Goal: Information Seeking & Learning: Learn about a topic

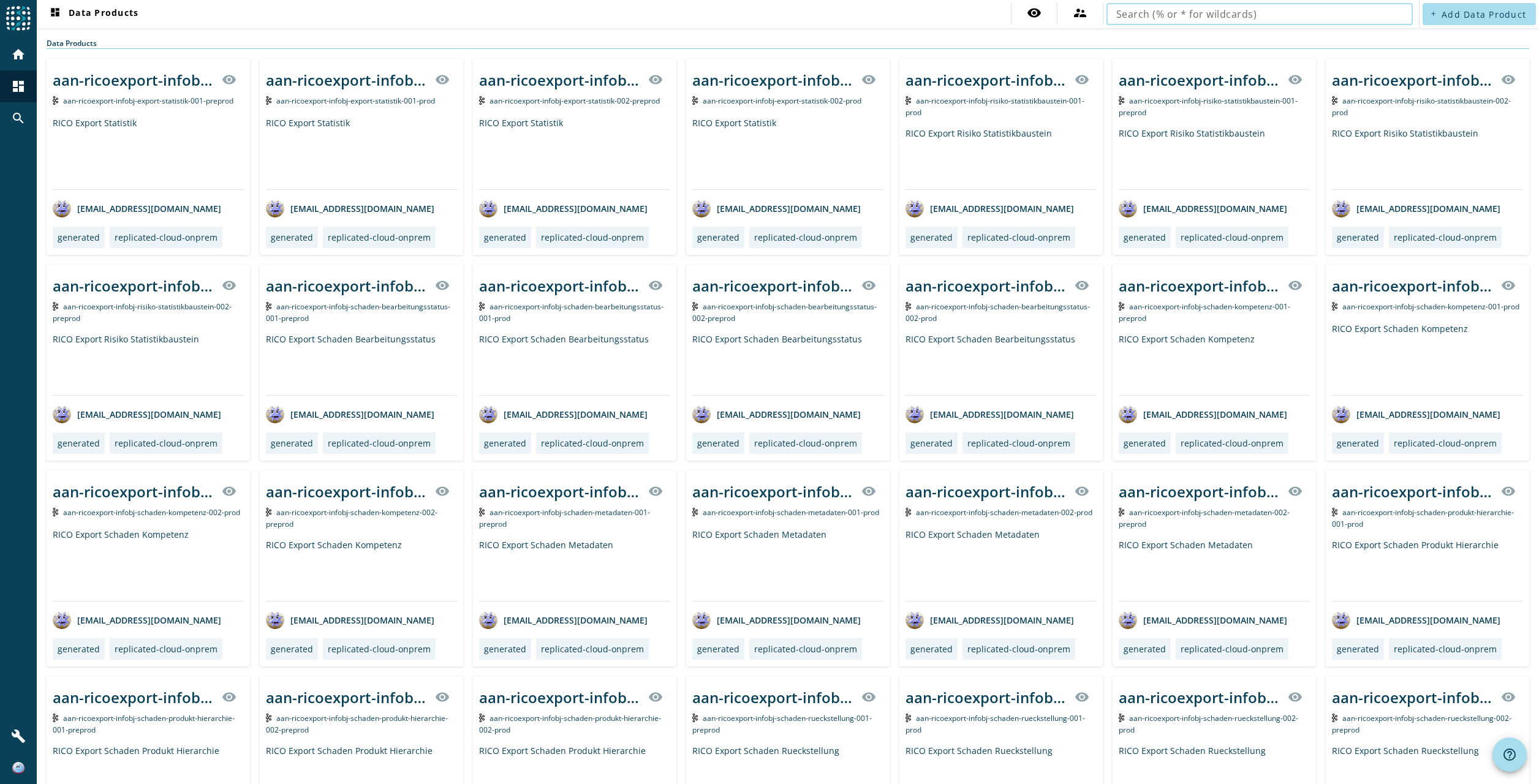
click at [1181, 10] on input "text" at bounding box center [1260, 14] width 287 height 15
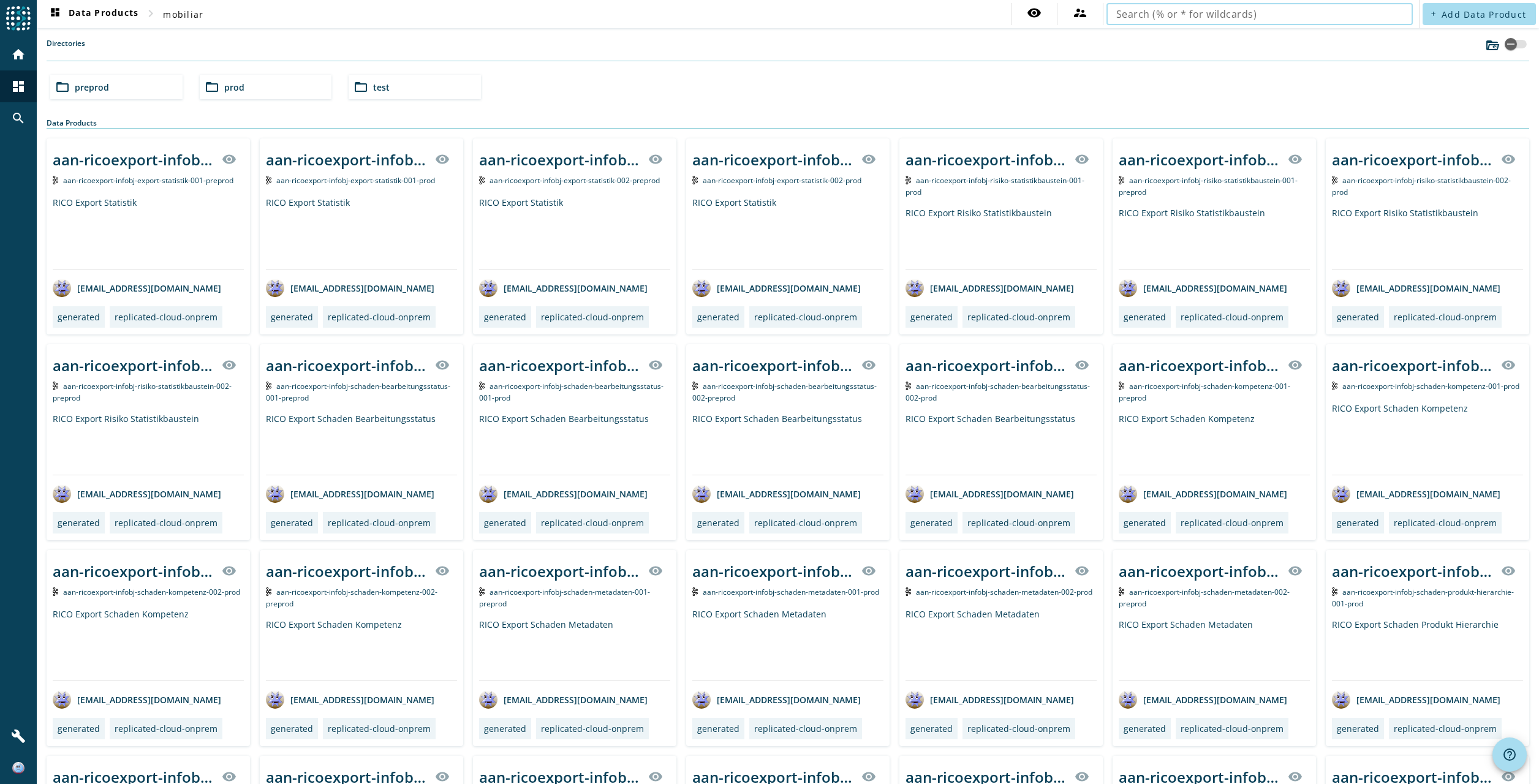
type input "m"
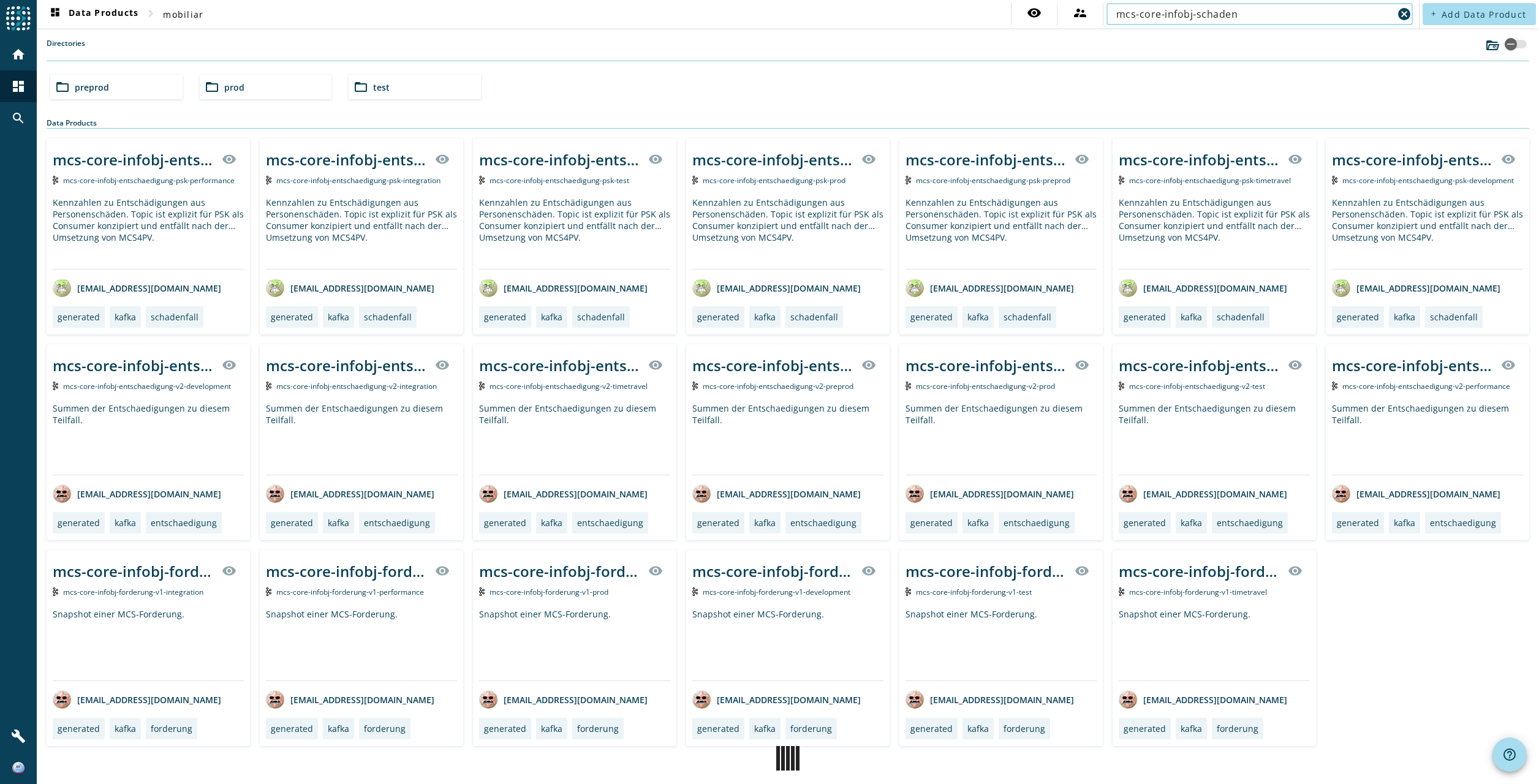
type input "mcs-core-infobj-schaden"
click at [251, 80] on div "folder_open prod" at bounding box center [266, 87] width 133 height 24
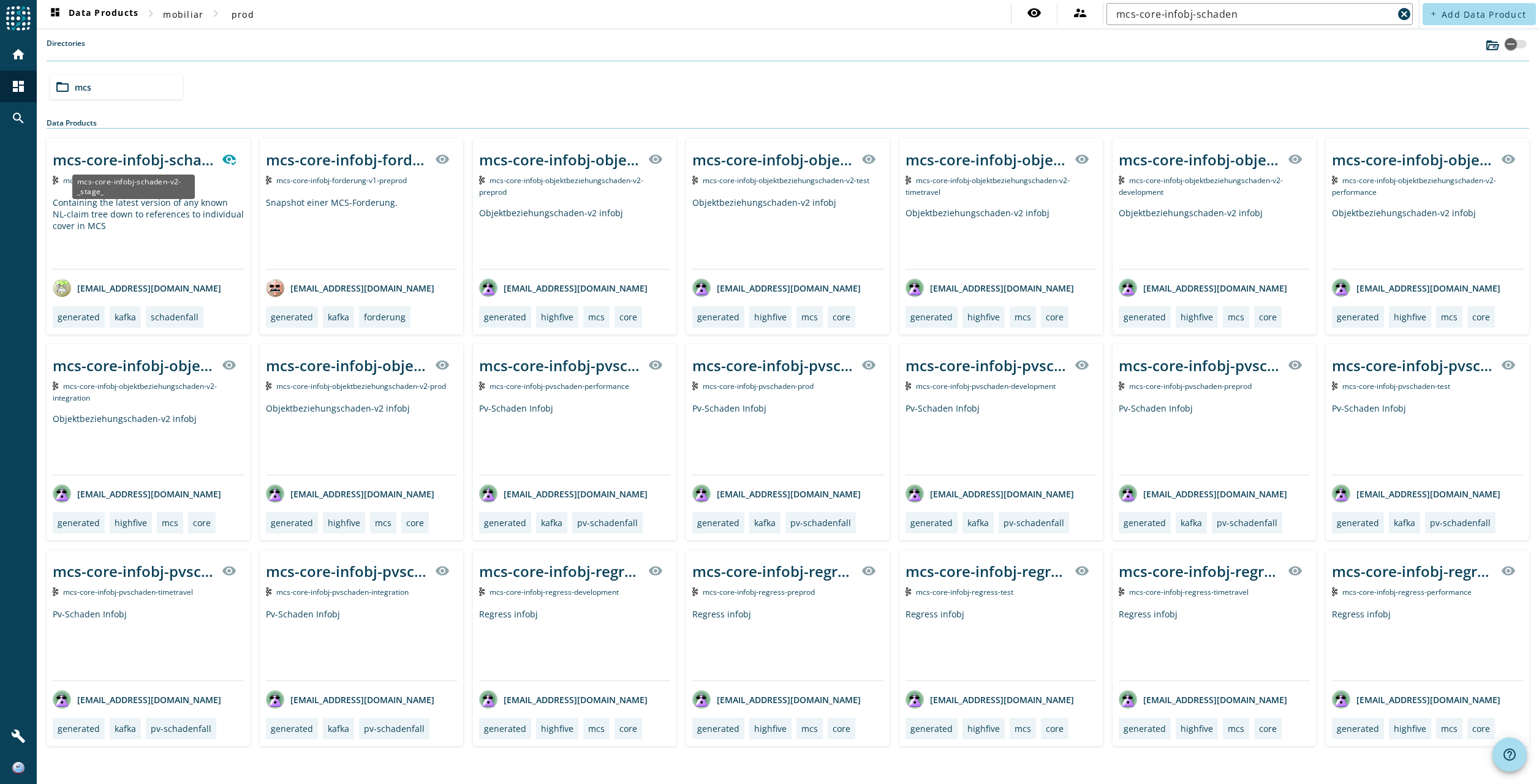
click at [141, 167] on div "mcs-core-infobj-schaden-v2-_stage_" at bounding box center [134, 159] width 162 height 20
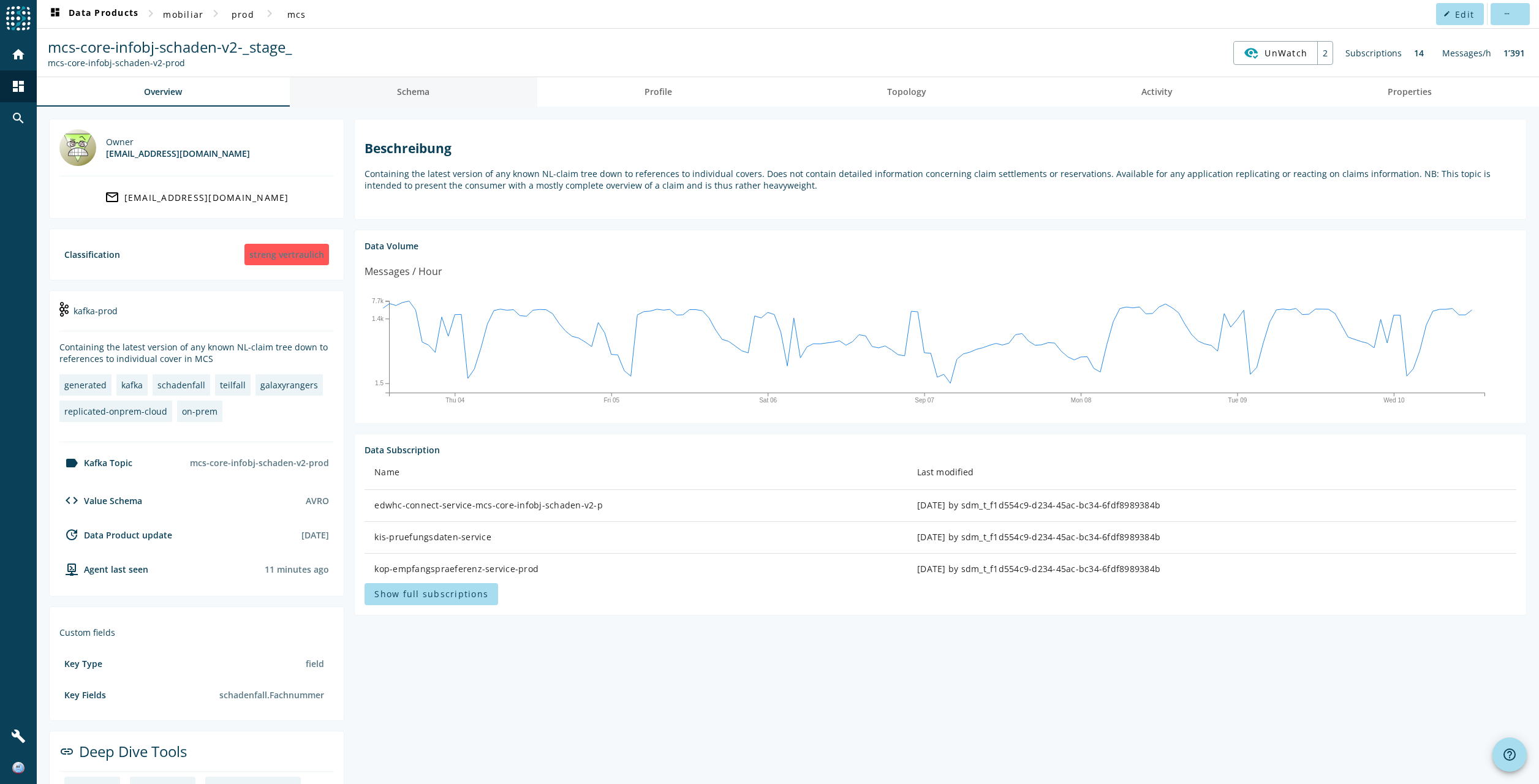
click at [411, 91] on span "Schema" at bounding box center [413, 92] width 32 height 9
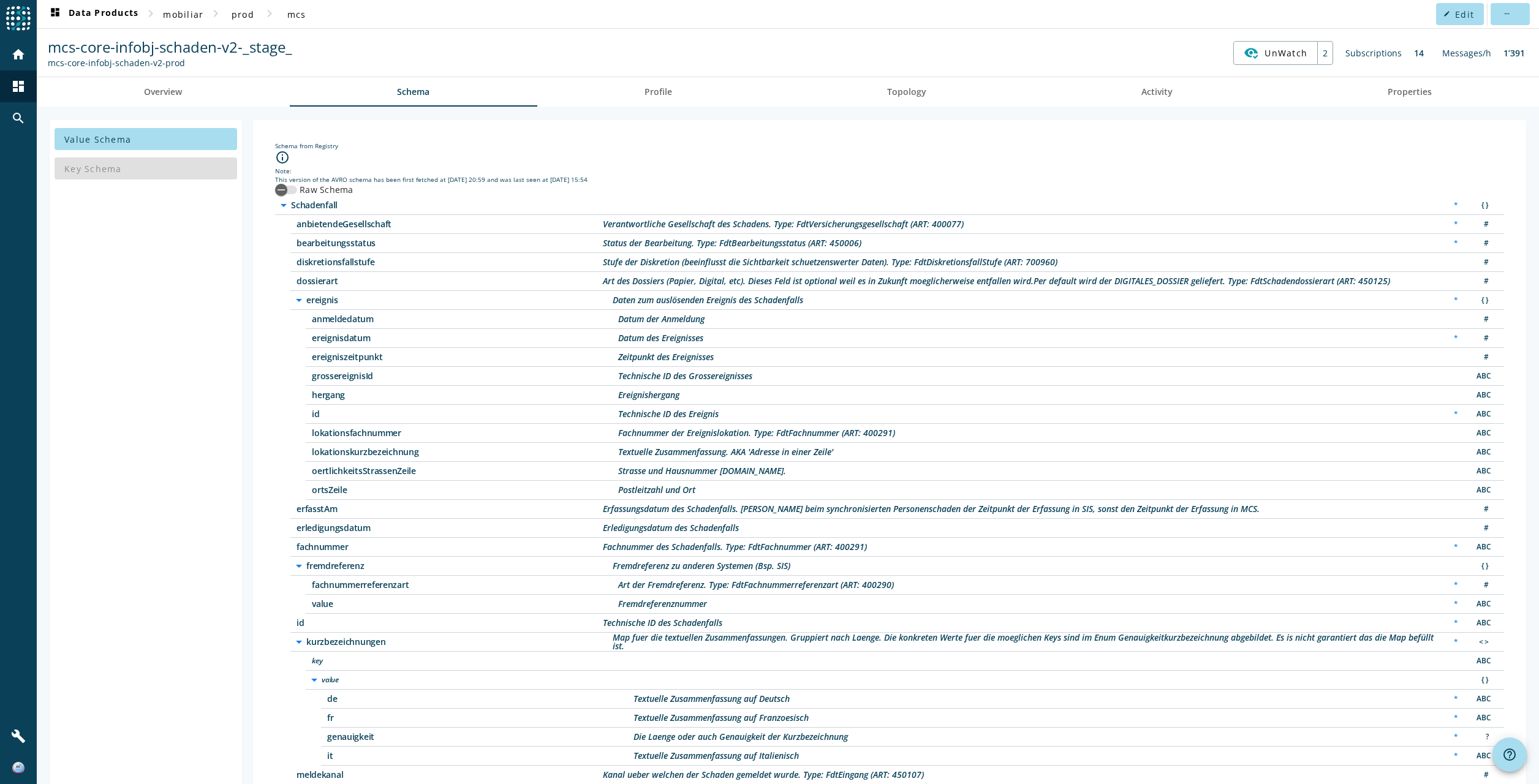
click at [298, 189] on label "Raw Schema" at bounding box center [326, 189] width 57 height 13
click at [297, 189] on button "Raw Schema" at bounding box center [286, 189] width 22 height 9
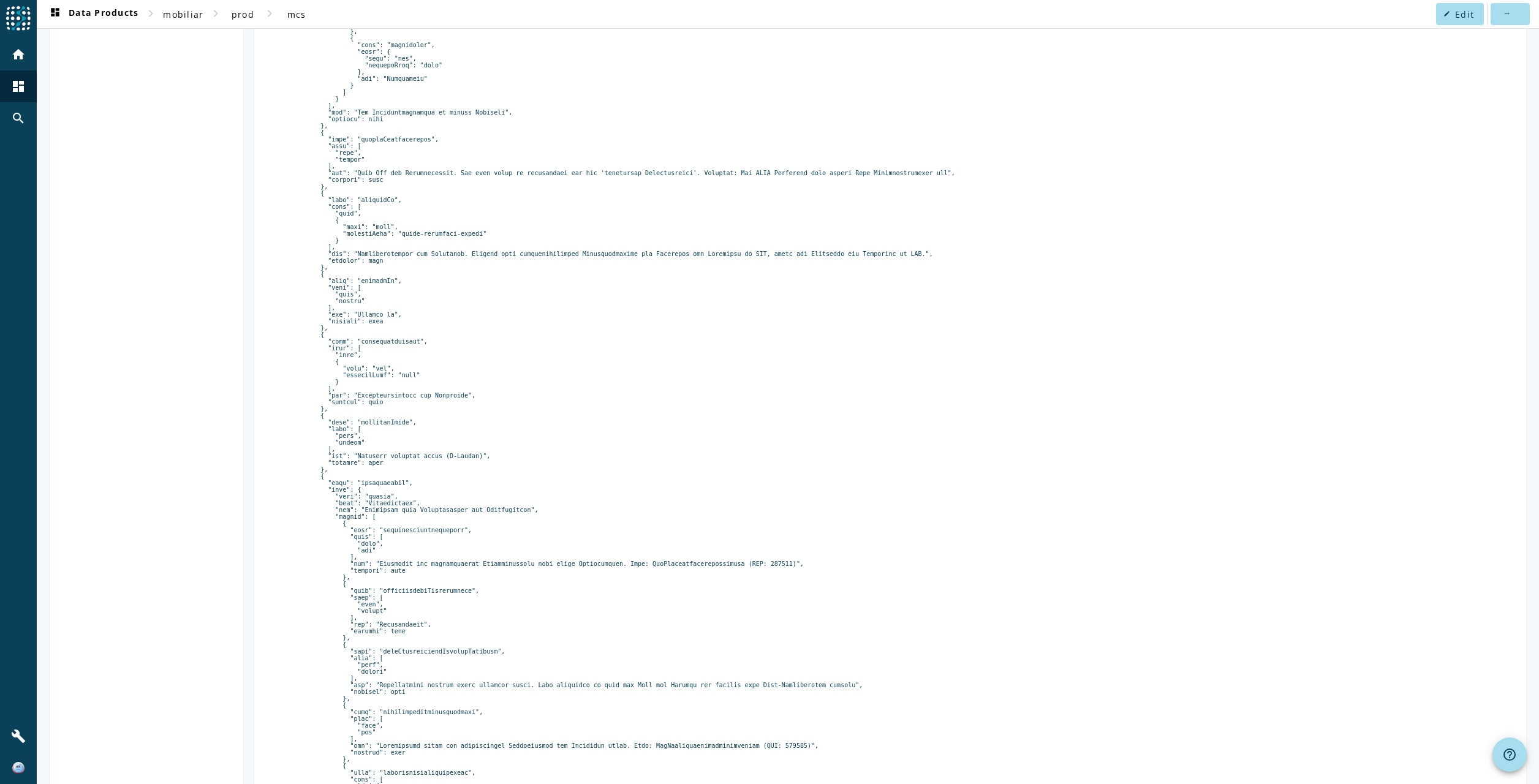
scroll to position [4656, 0]
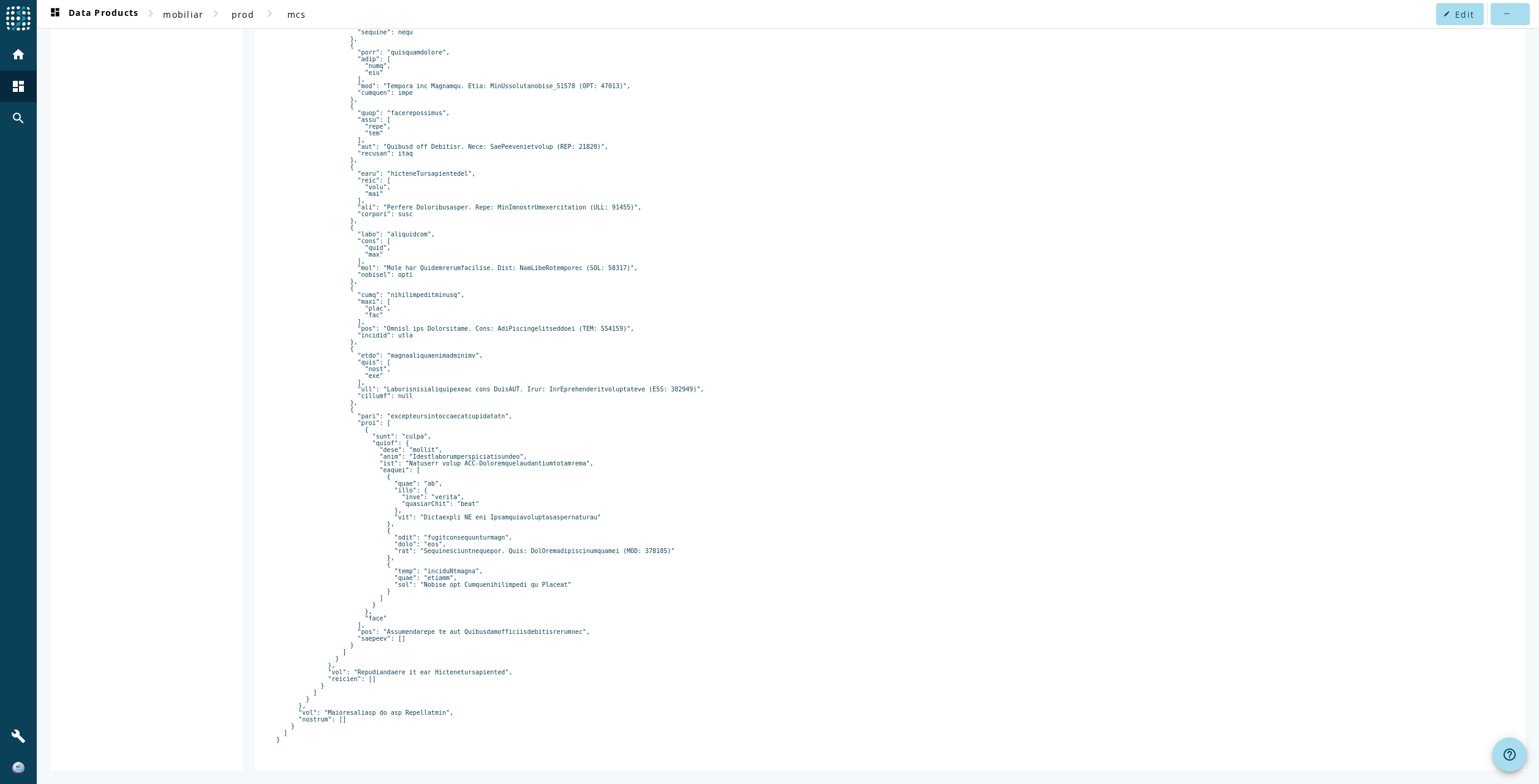
drag, startPoint x: 440, startPoint y: 395, endPoint x: 428, endPoint y: 443, distance: 49.5
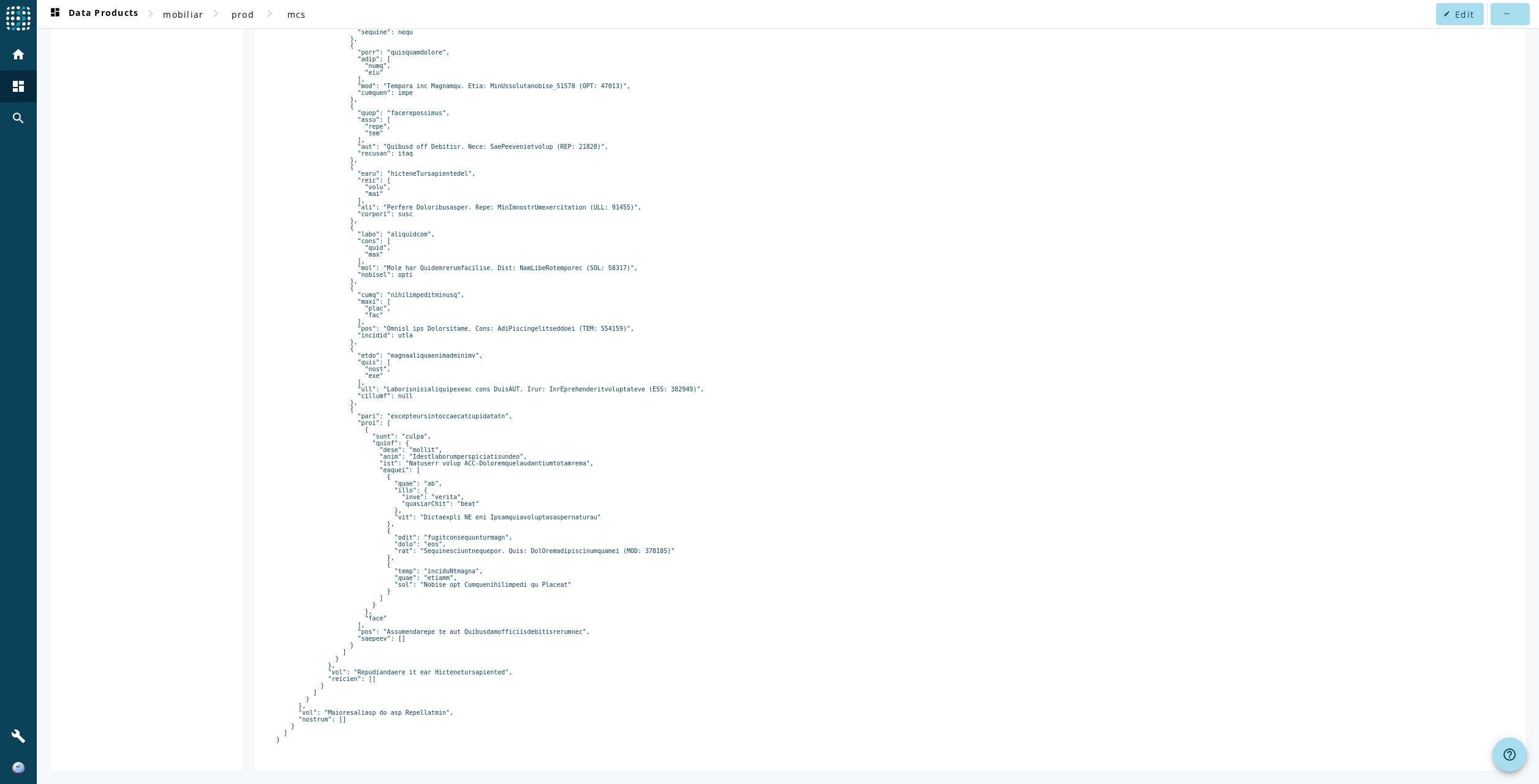
drag, startPoint x: 434, startPoint y: 448, endPoint x: 467, endPoint y: 482, distance: 47.4
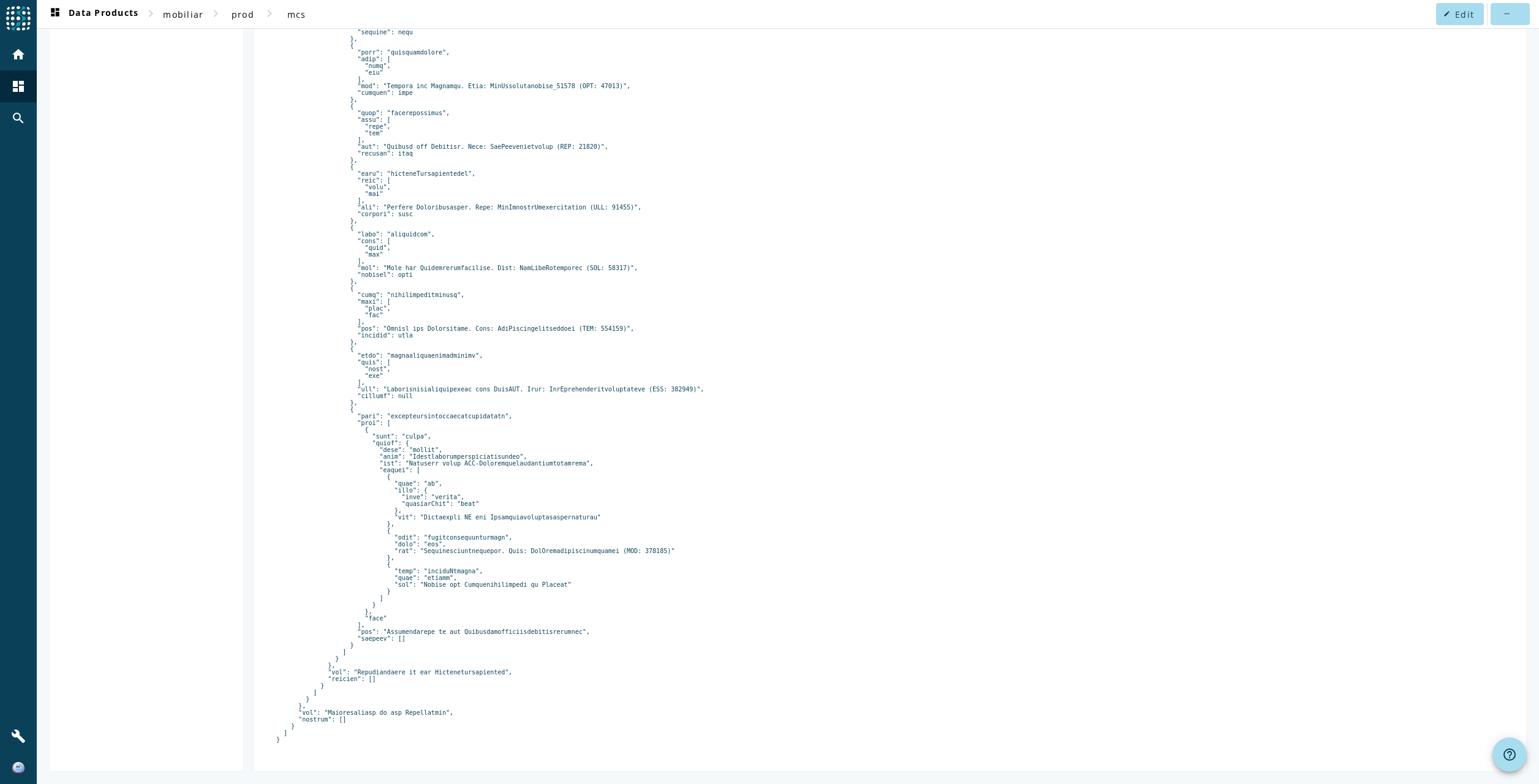
drag, startPoint x: 463, startPoint y: 489, endPoint x: 552, endPoint y: 486, distance: 89.1
